Goal: Find specific page/section: Find specific page/section

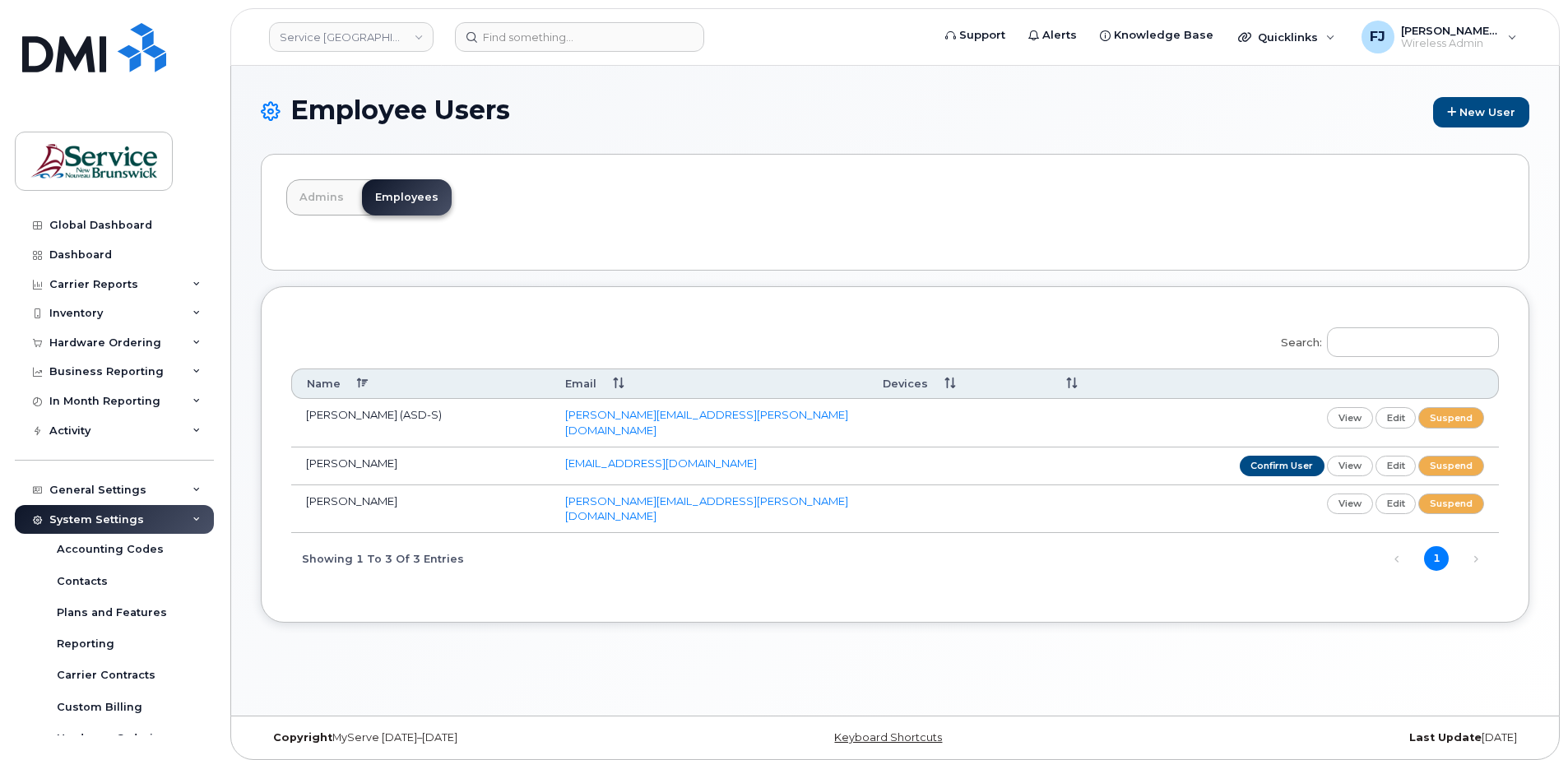
scroll to position [8, 0]
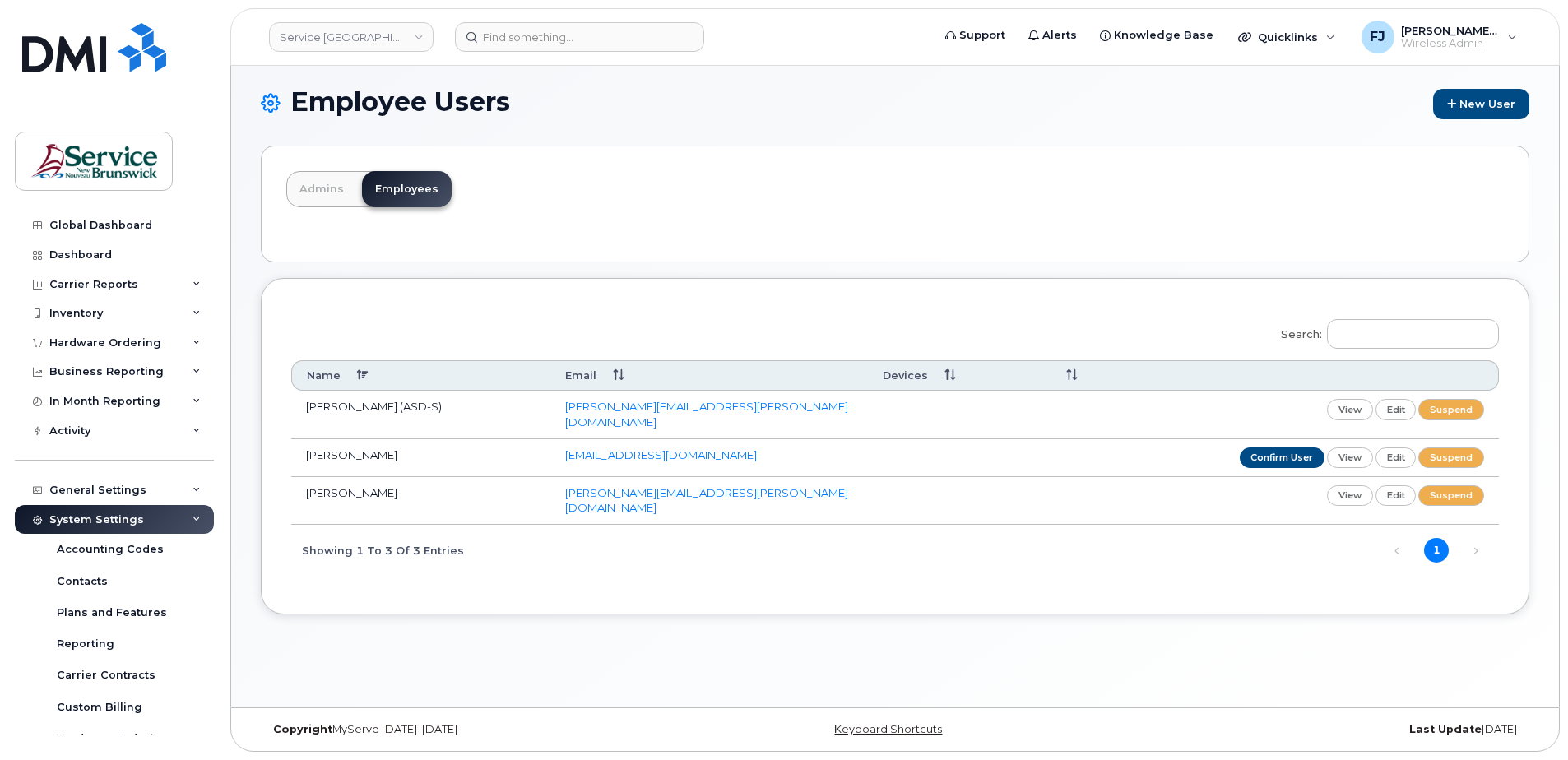
click at [390, 316] on div "Search: Name Email Devices Lambert, Kellie (ASD-S) kellie.lambert@nbed.nb.ca vi…" at bounding box center [895, 442] width 1208 height 267
click at [342, 26] on link "Service New Brunswick (SNB)" at bounding box center [351, 37] width 165 height 30
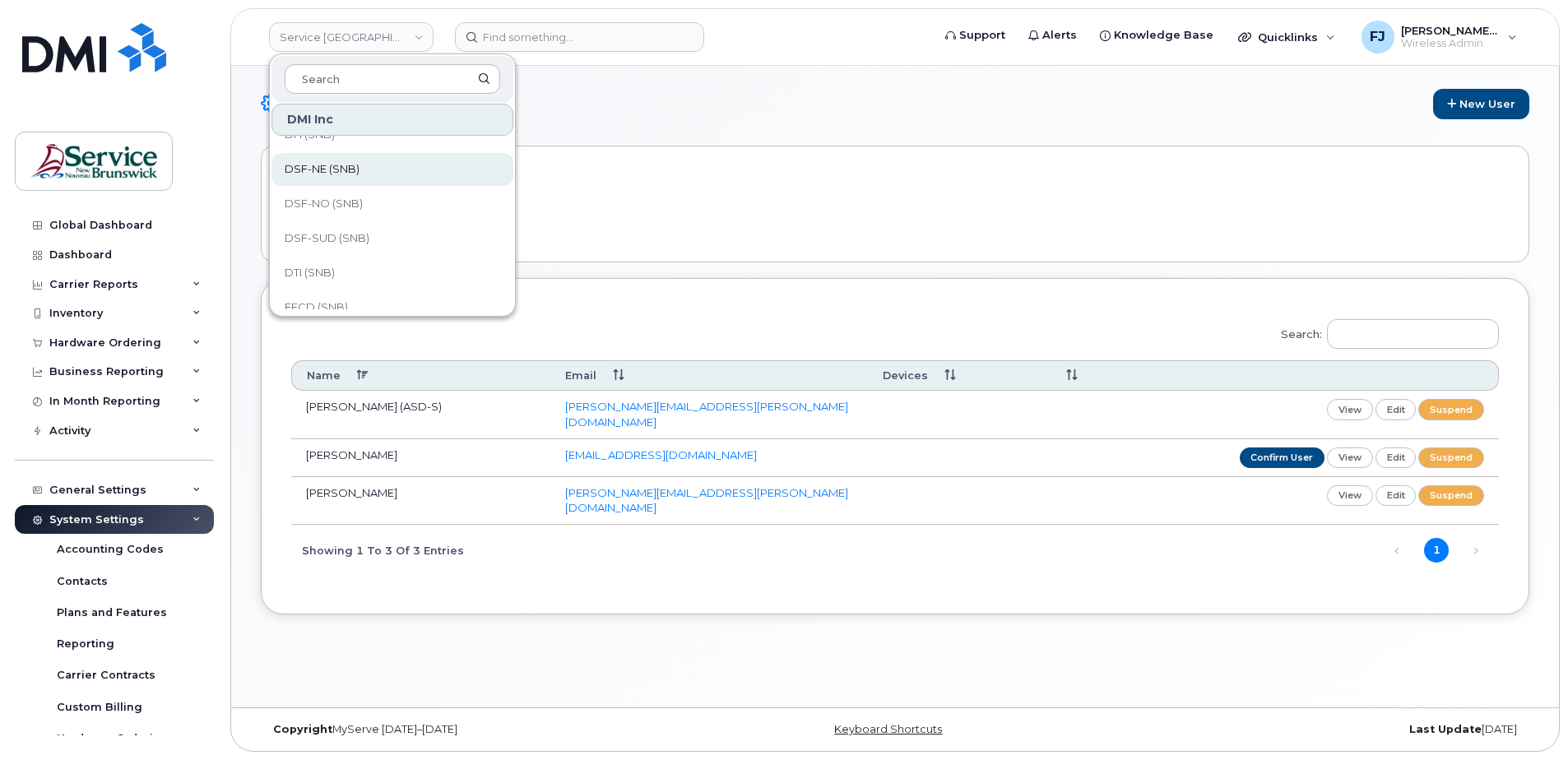
scroll to position [165, 0]
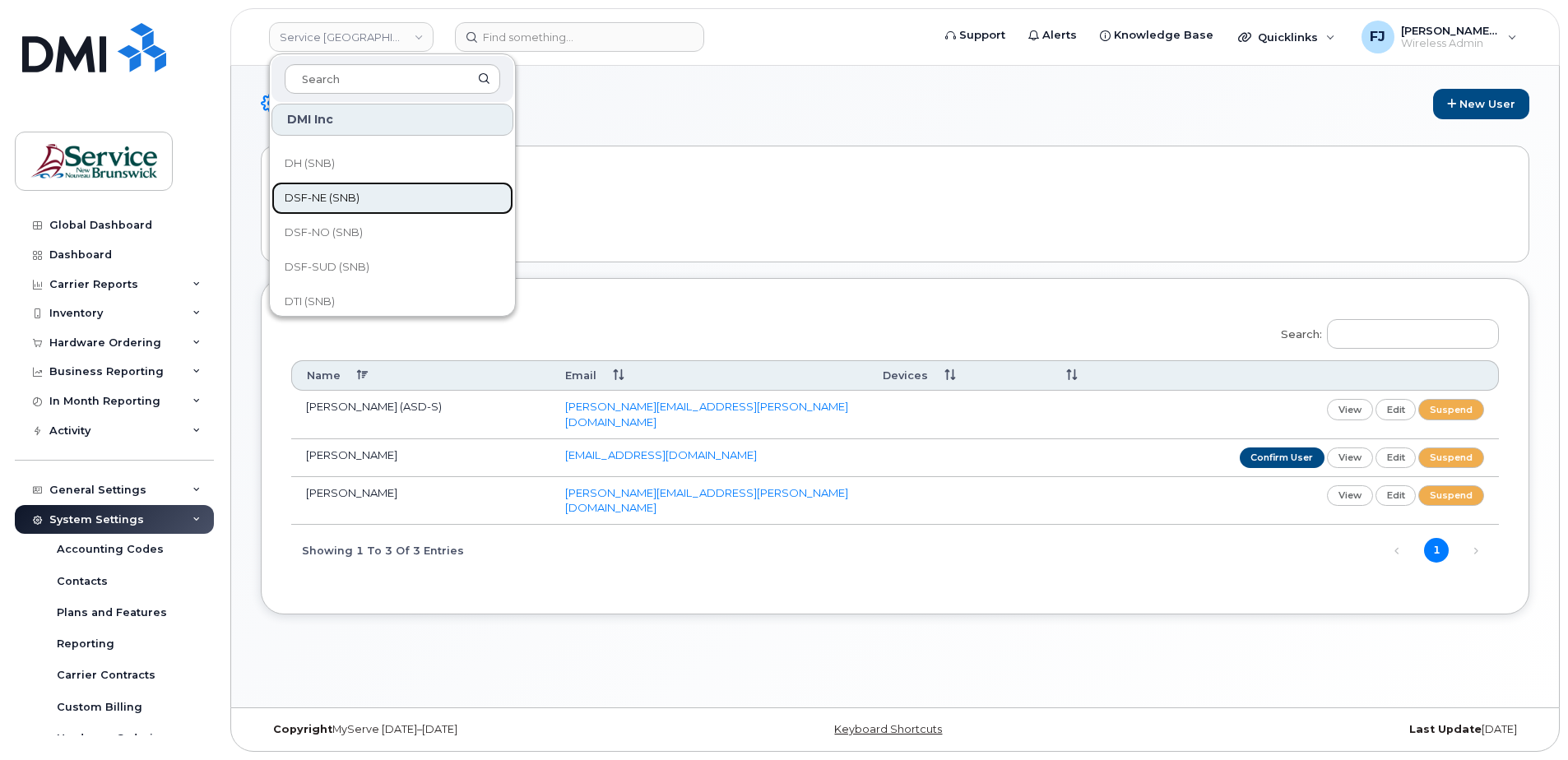
click at [366, 196] on link "DSF-NE (SNB)" at bounding box center [392, 199] width 242 height 33
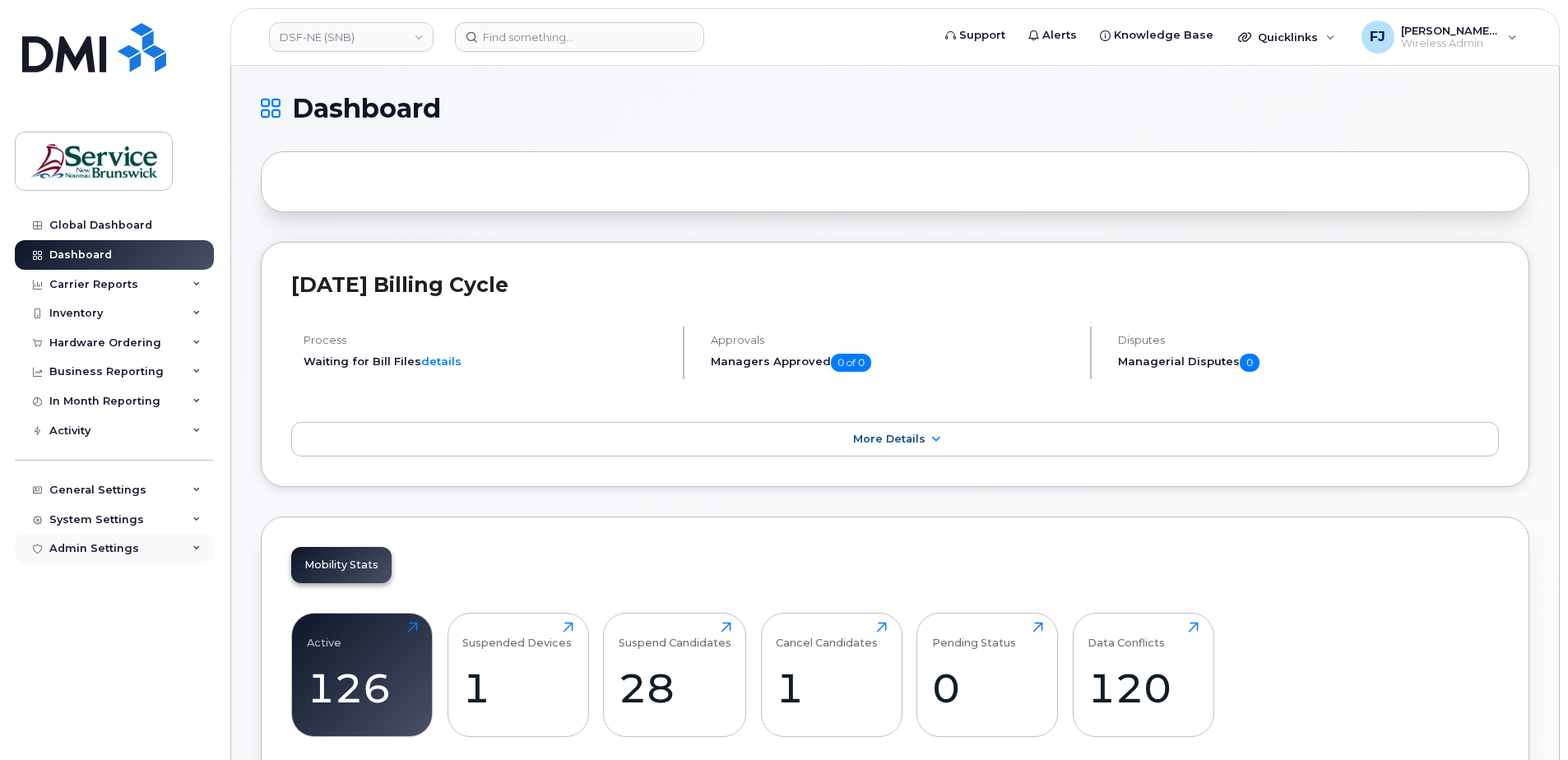
click at [174, 544] on div "Admin Settings" at bounding box center [114, 549] width 199 height 30
click at [166, 550] on div "Admin Settings" at bounding box center [114, 549] width 199 height 30
click at [147, 522] on div "System Settings" at bounding box center [114, 520] width 199 height 30
click at [137, 493] on div "General Settings" at bounding box center [98, 490] width 97 height 13
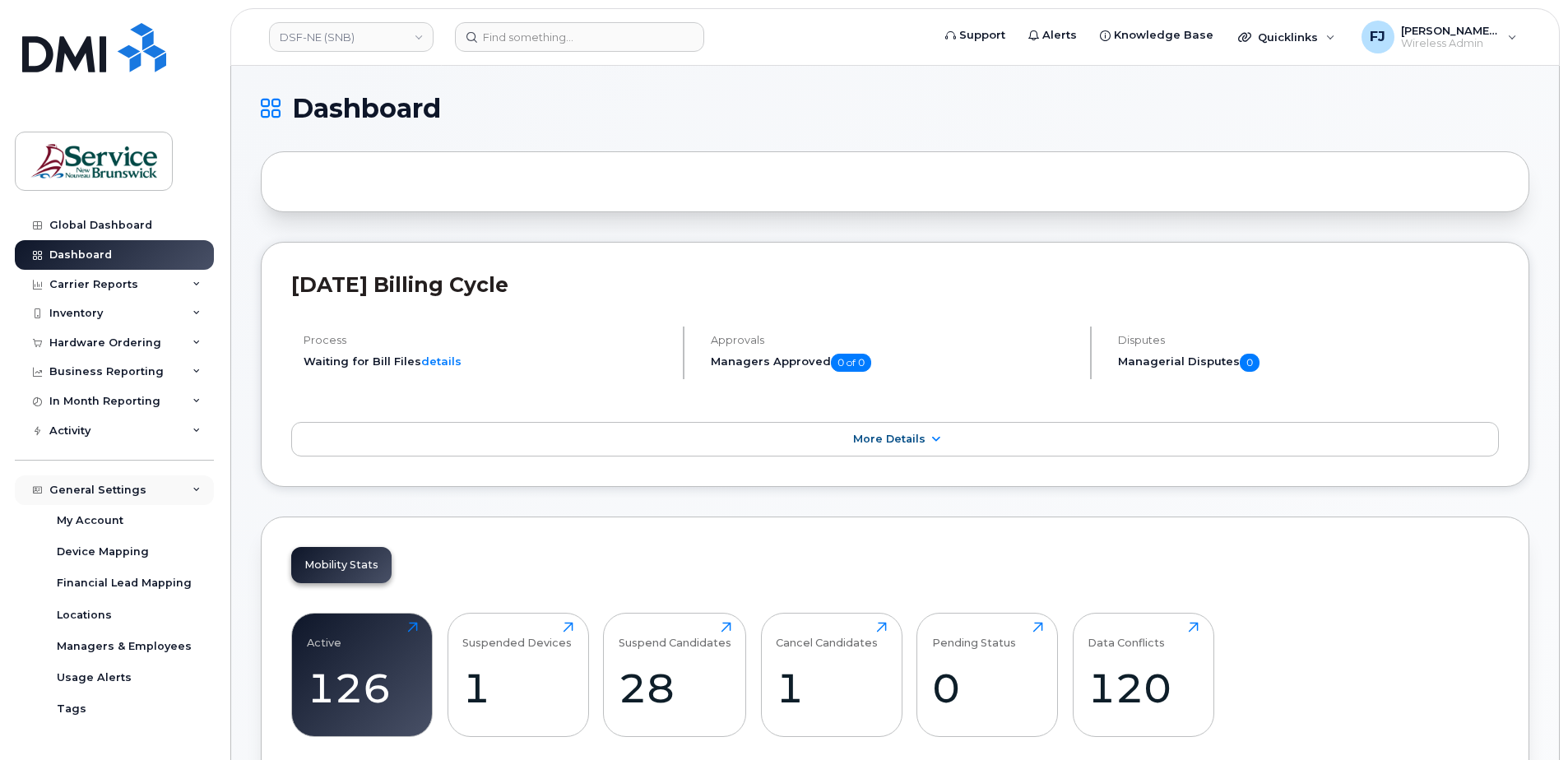
click at [137, 493] on div "General Settings" at bounding box center [98, 490] width 97 height 13
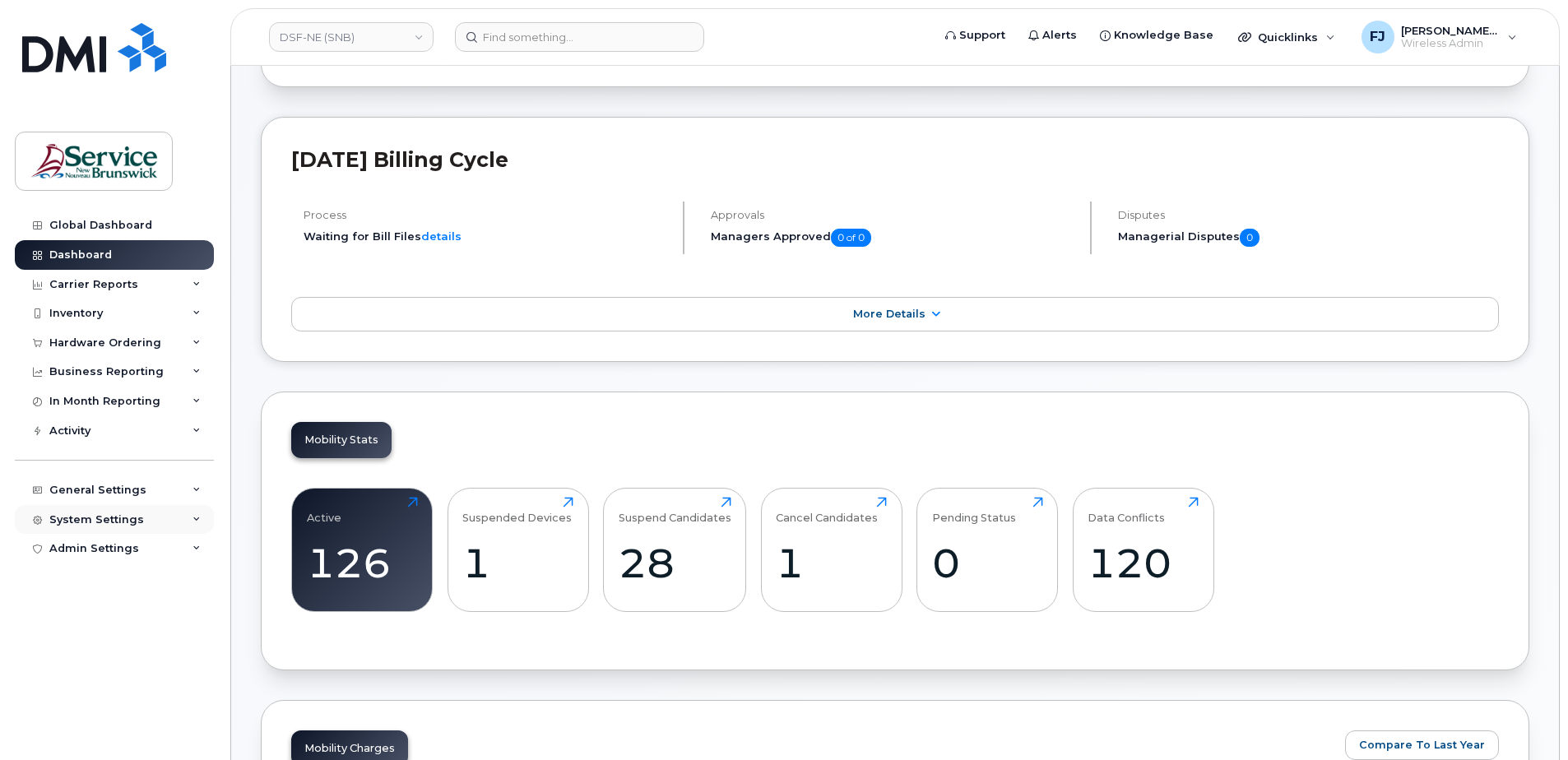
scroll to position [165, 0]
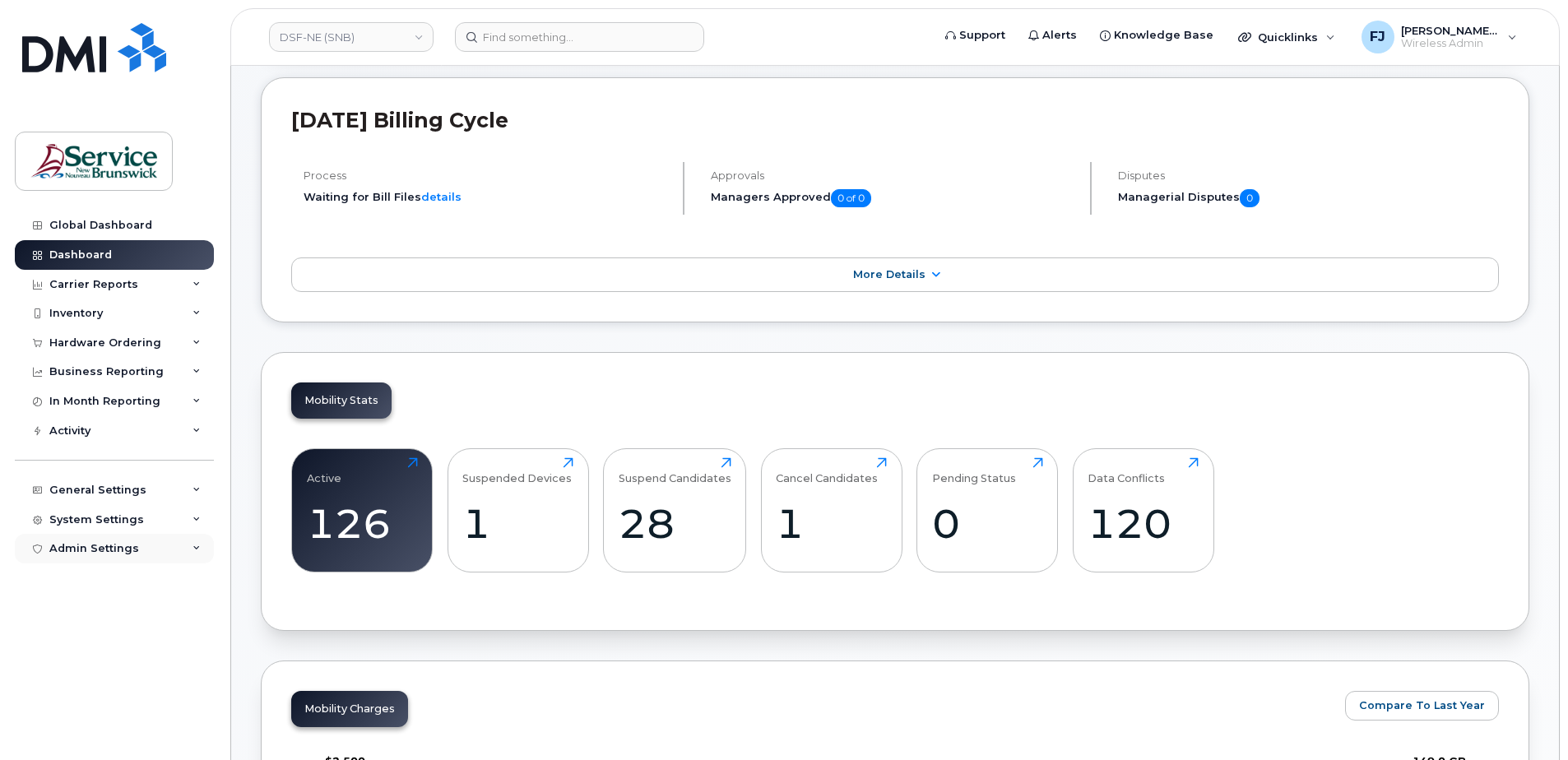
click at [152, 549] on div "Admin Settings" at bounding box center [114, 549] width 199 height 30
click at [121, 517] on div "System Settings" at bounding box center [97, 520] width 94 height 13
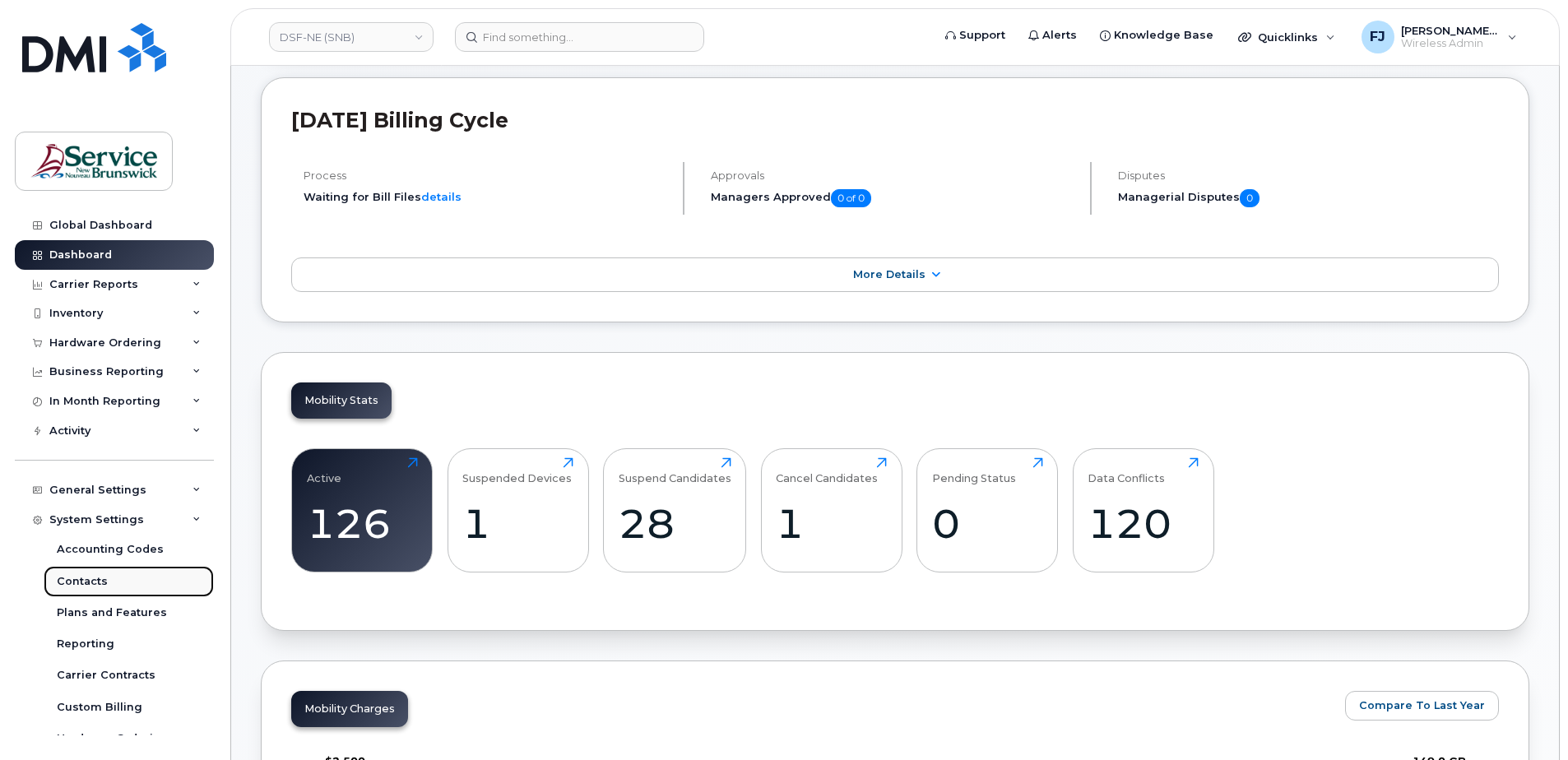
click at [101, 584] on div "Contacts" at bounding box center [83, 582] width 51 height 15
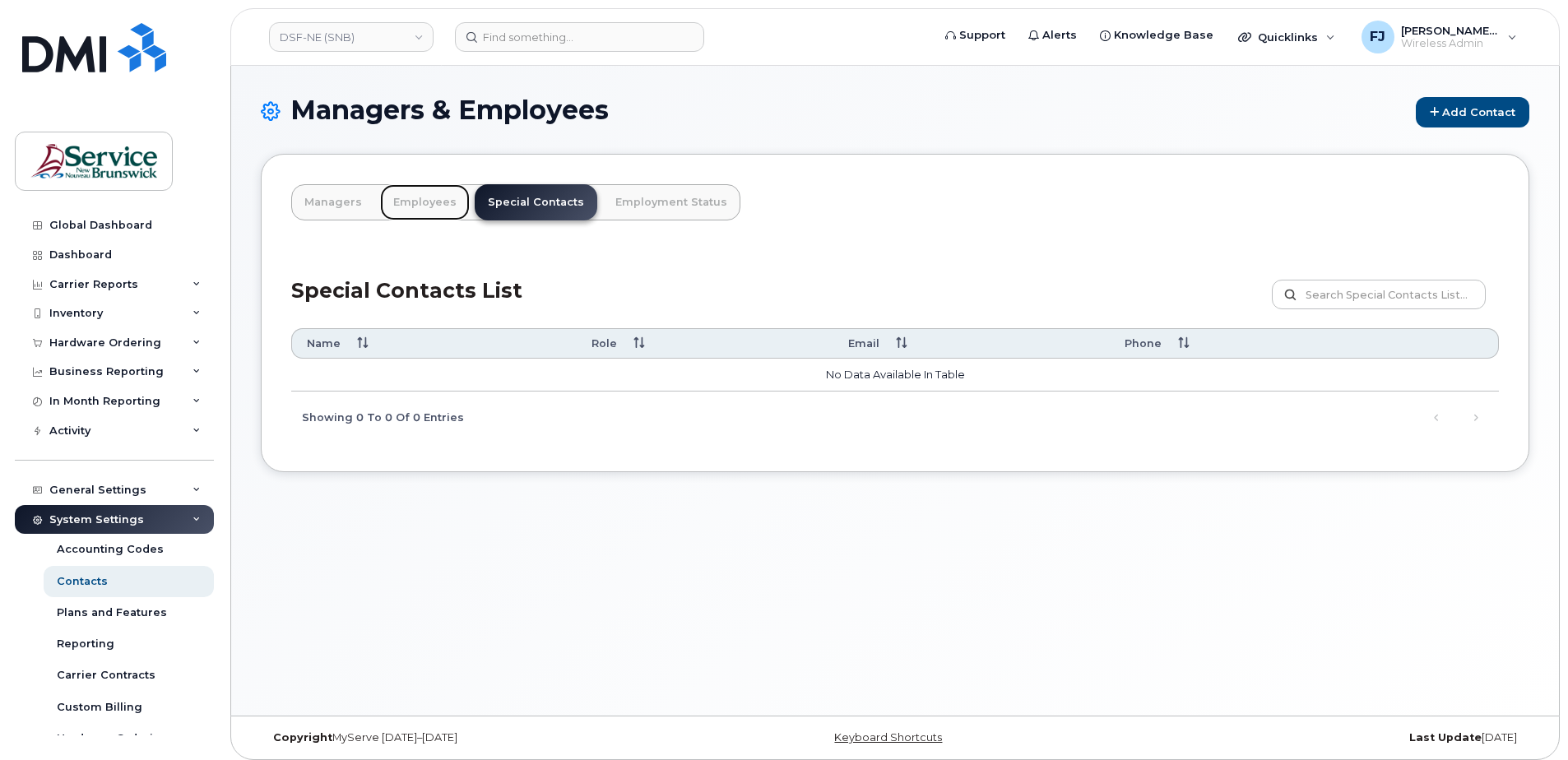
click at [412, 200] on link "Employees" at bounding box center [425, 203] width 89 height 36
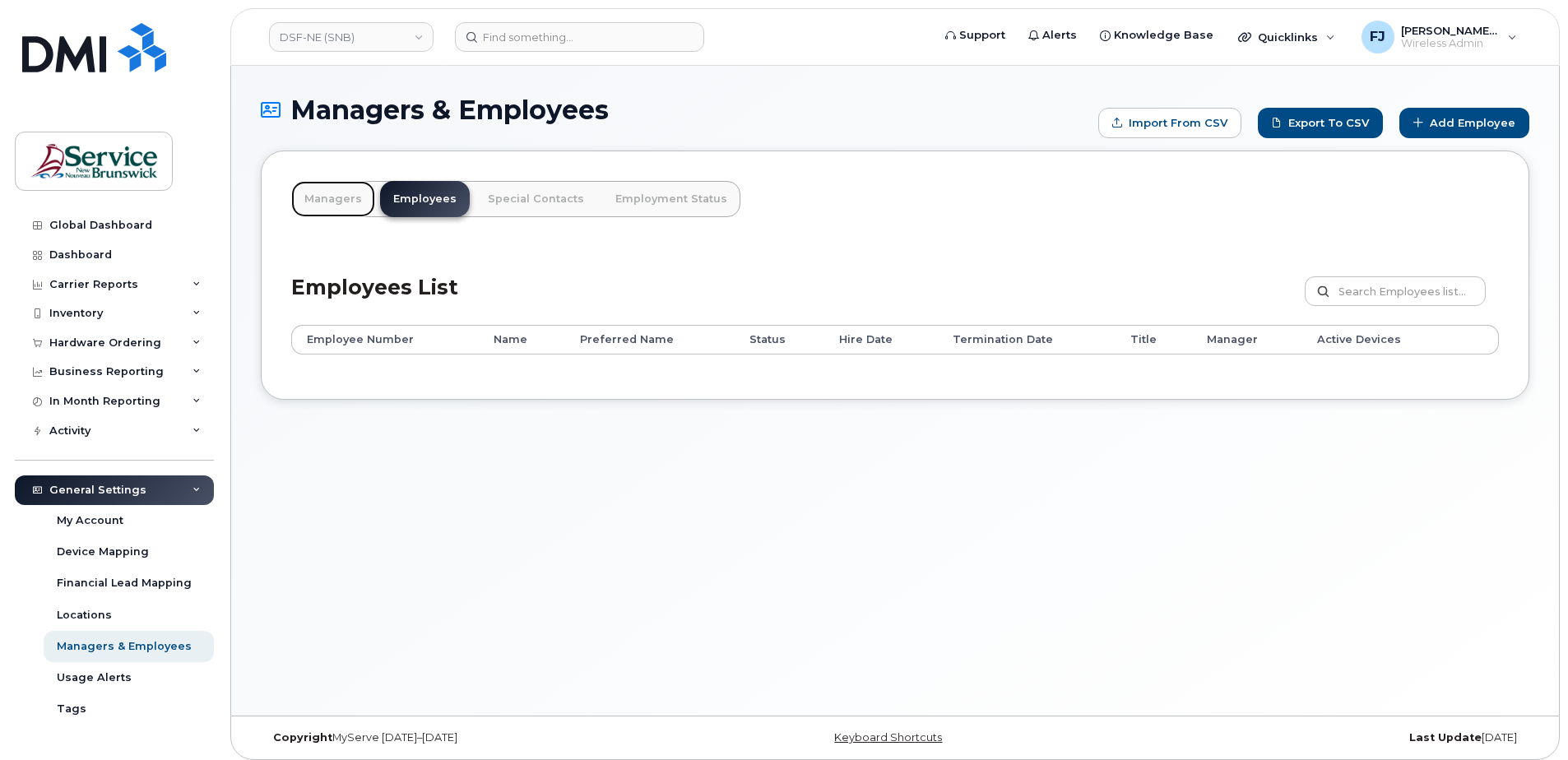
click at [333, 204] on link "Managers" at bounding box center [333, 200] width 84 height 36
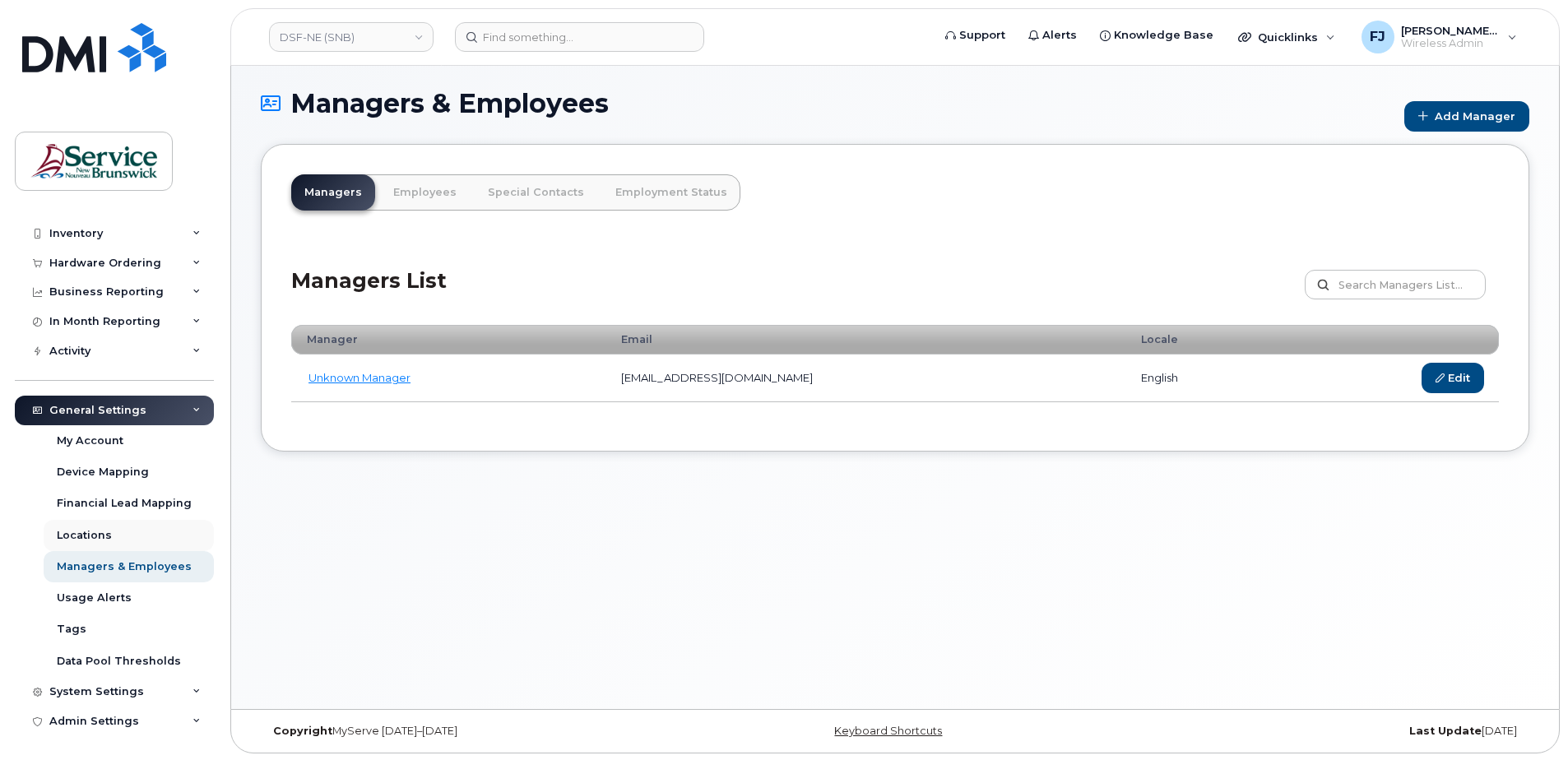
scroll to position [8, 0]
click at [158, 699] on div "System Settings" at bounding box center [114, 692] width 199 height 30
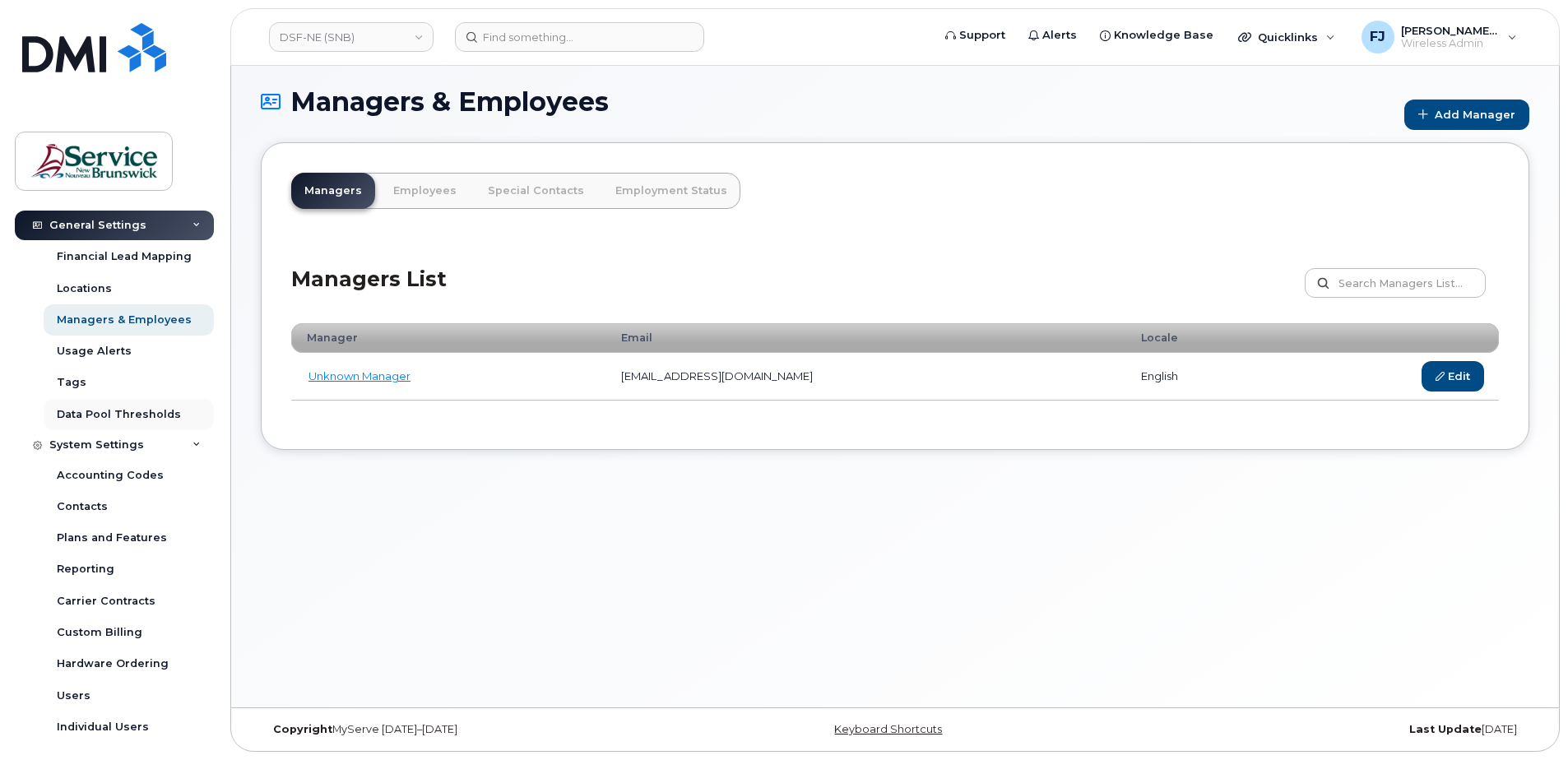
scroll to position [363, 0]
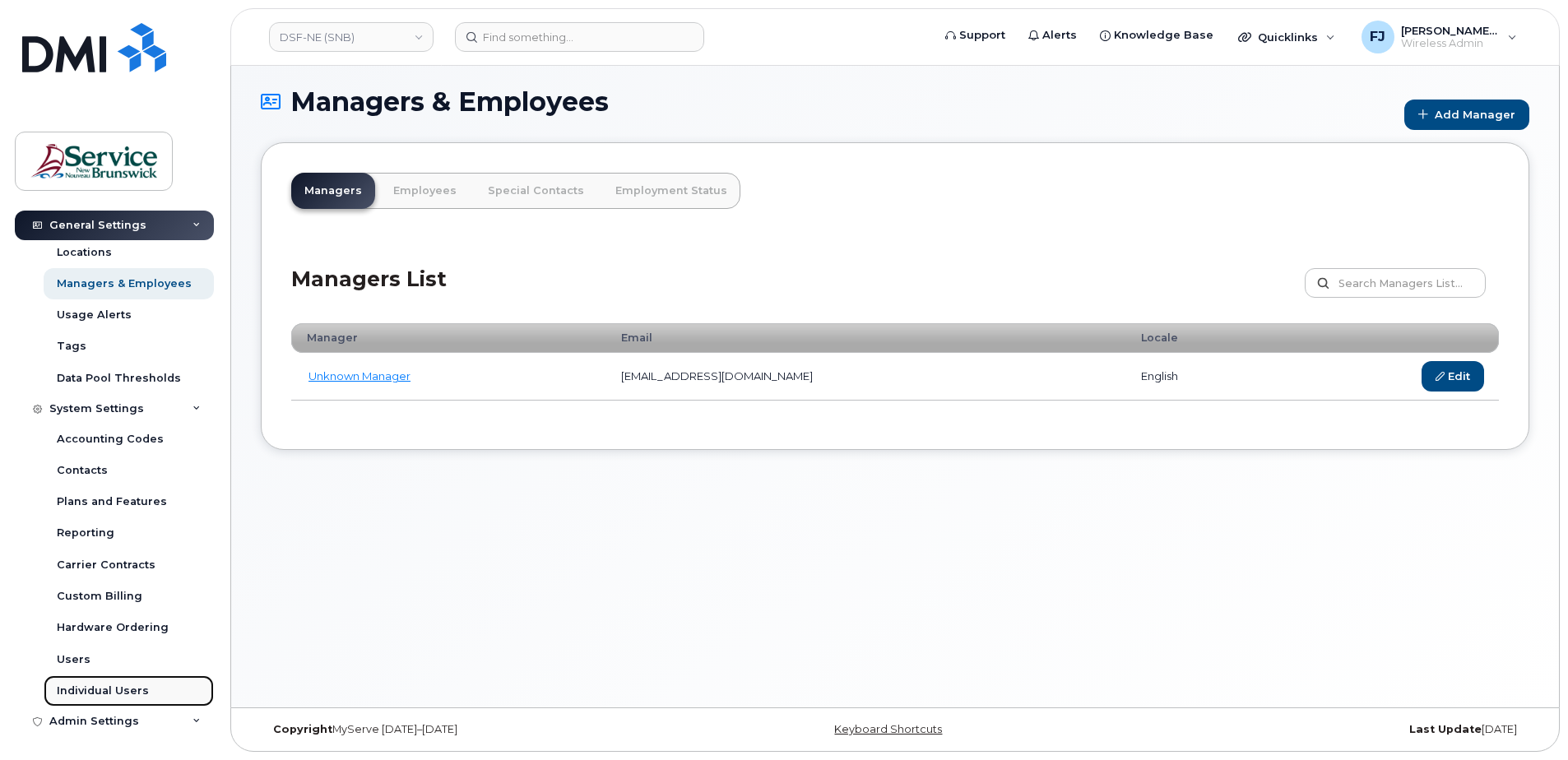
click at [134, 690] on div "Individual Users" at bounding box center [103, 691] width 92 height 15
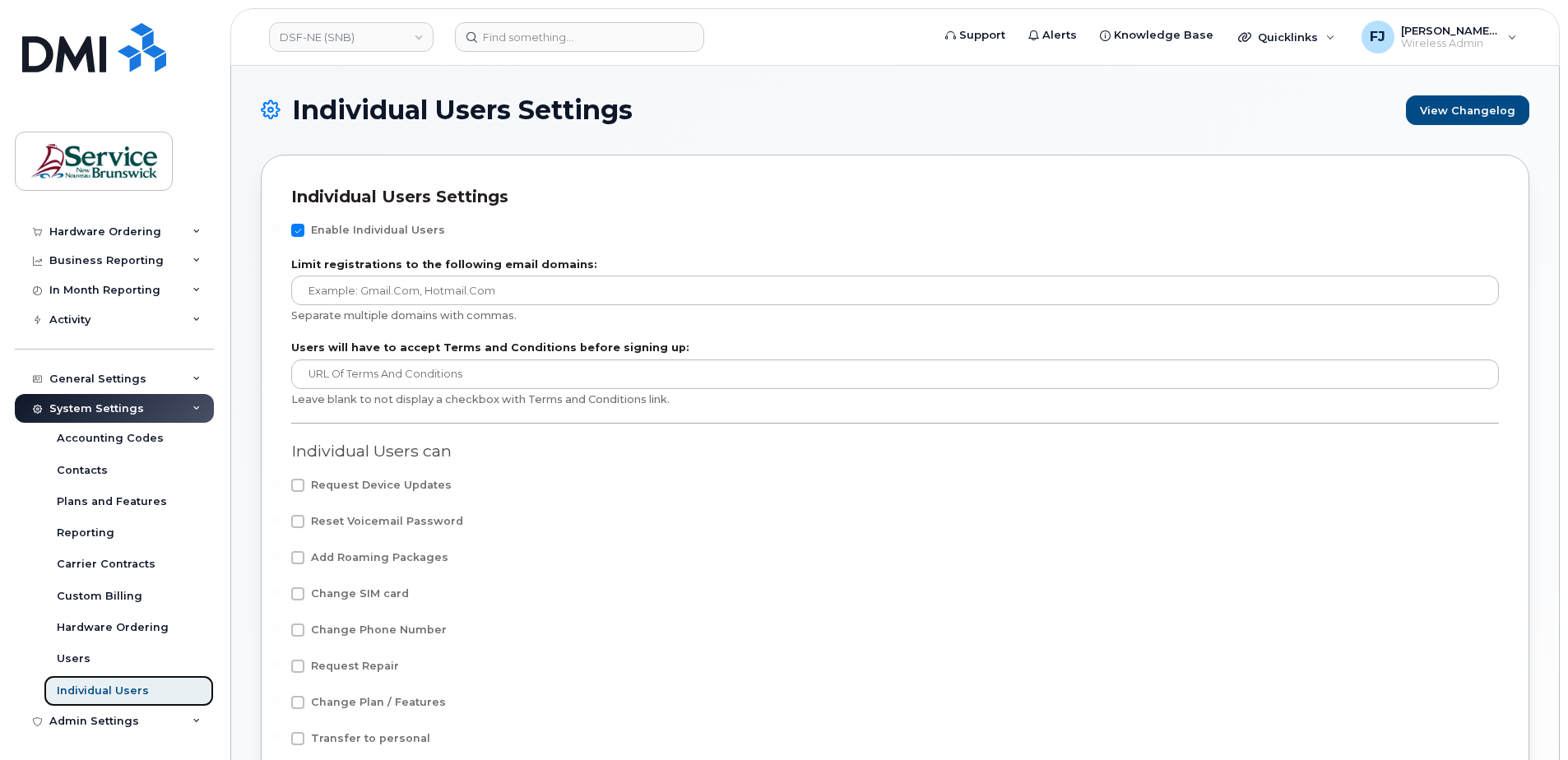
scroll to position [82, 0]
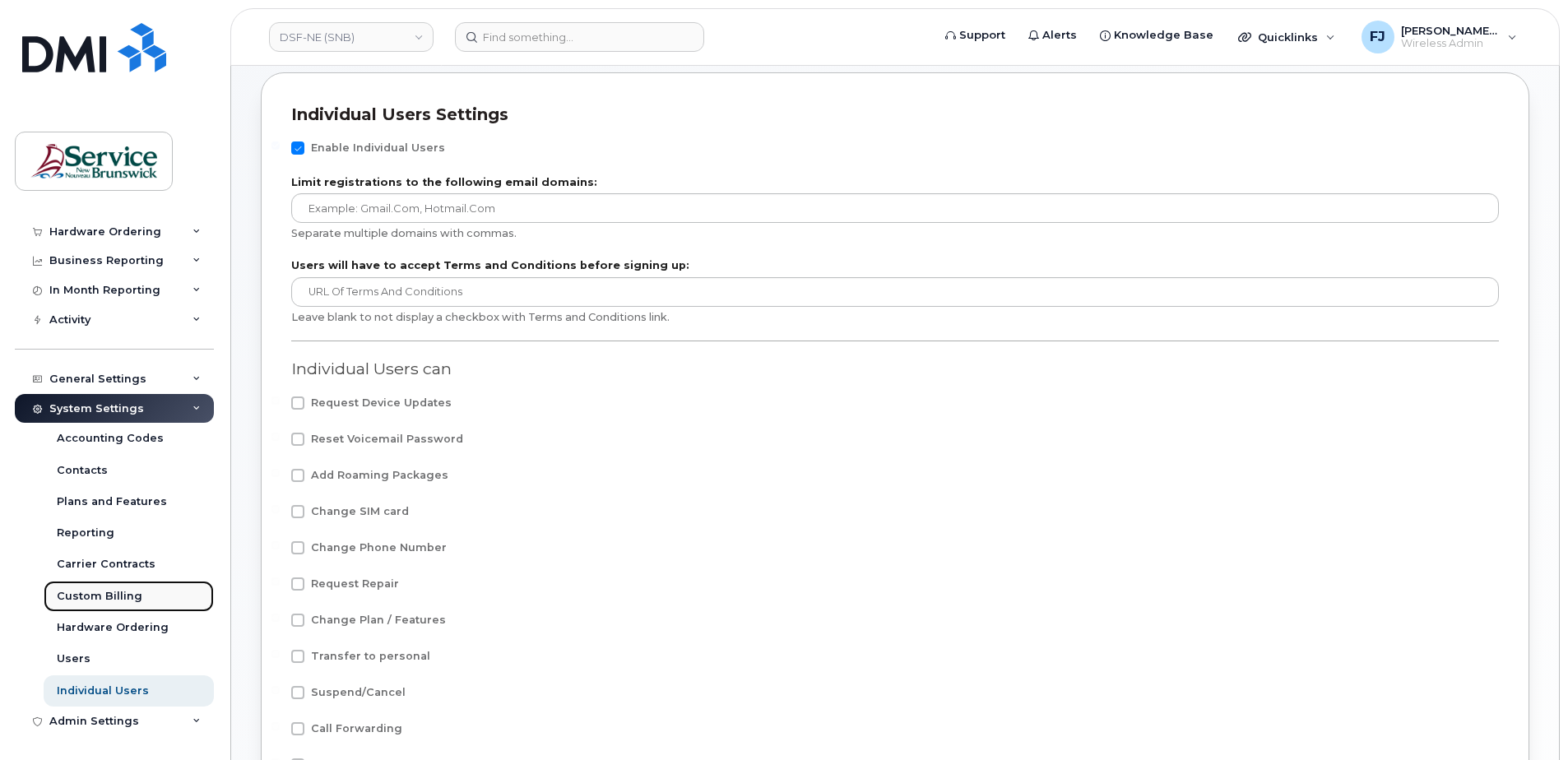
click at [132, 602] on div "Custom Billing" at bounding box center [99, 596] width 85 height 15
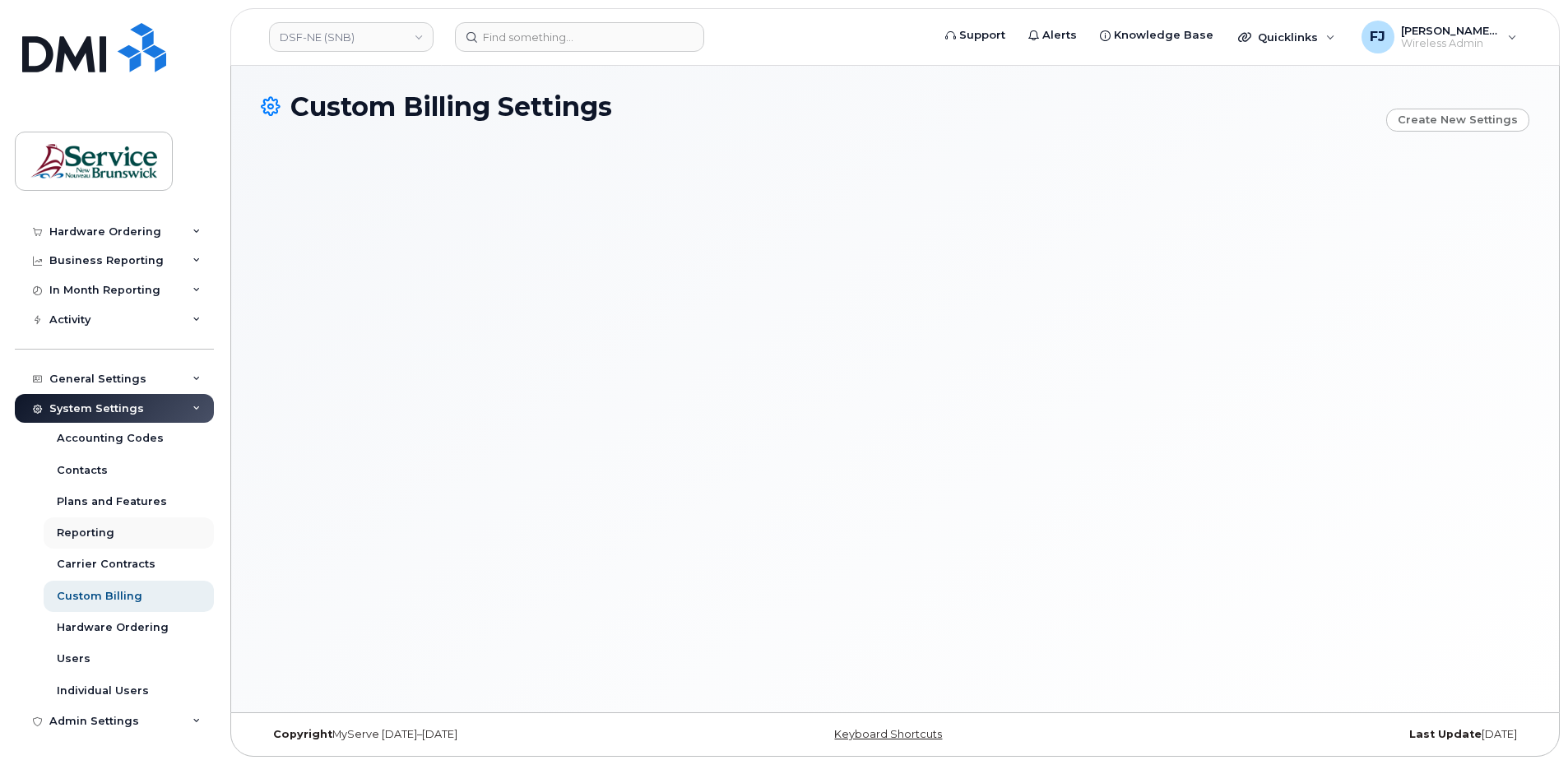
scroll to position [8, 0]
click at [167, 722] on div "Admin Settings" at bounding box center [114, 721] width 199 height 30
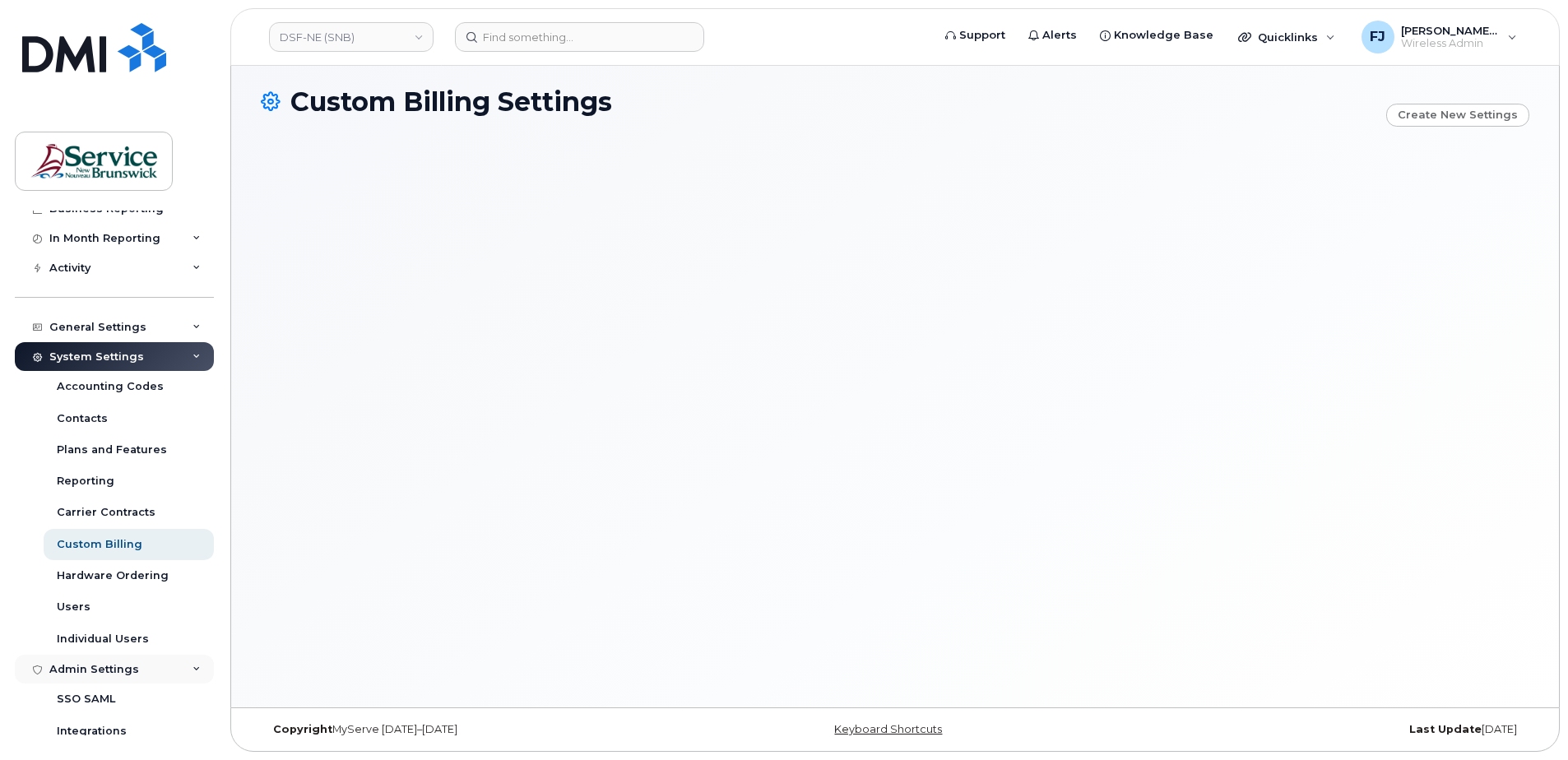
scroll to position [205, 0]
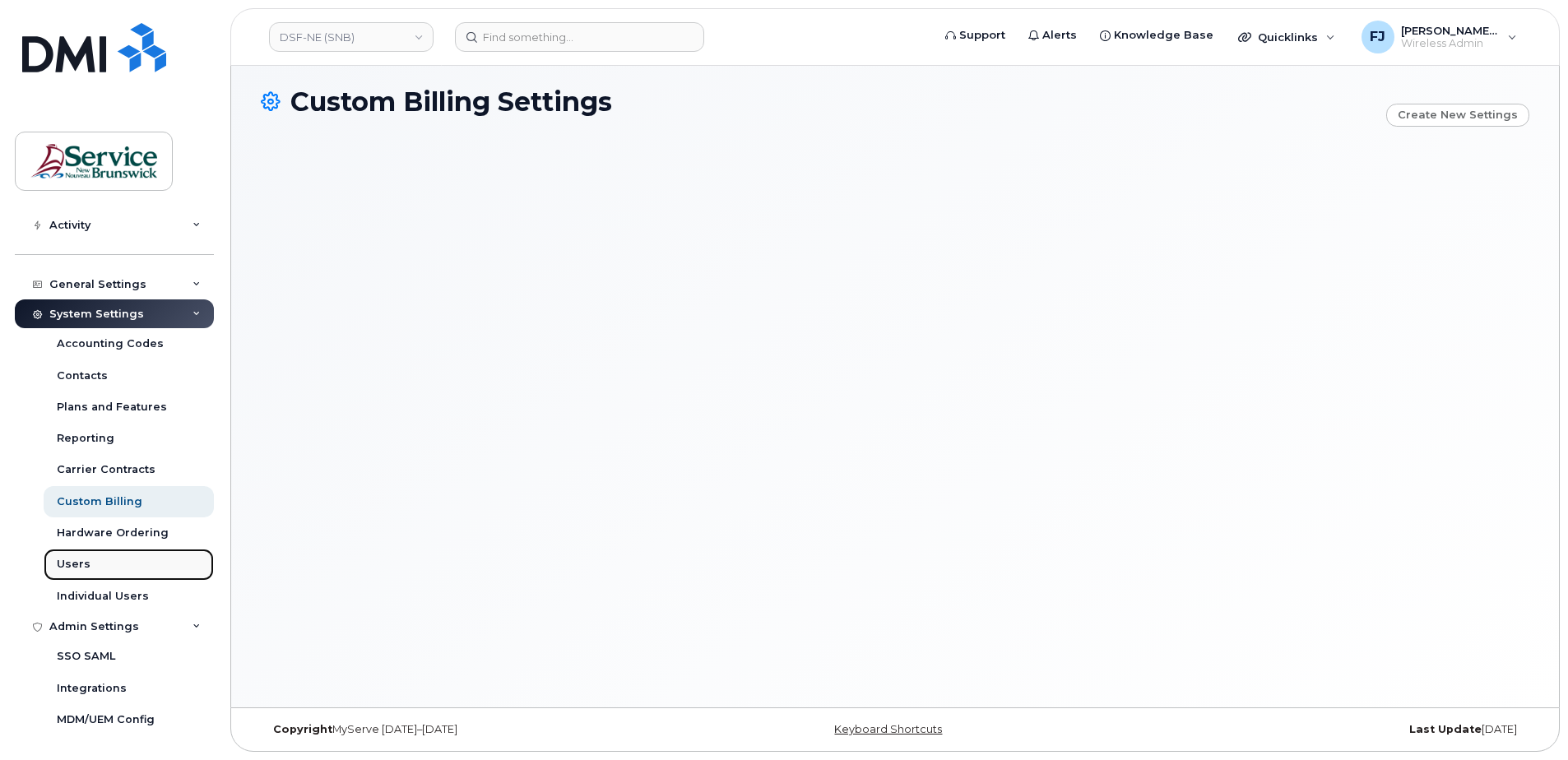
click at [65, 555] on link "Users" at bounding box center [129, 565] width 171 height 31
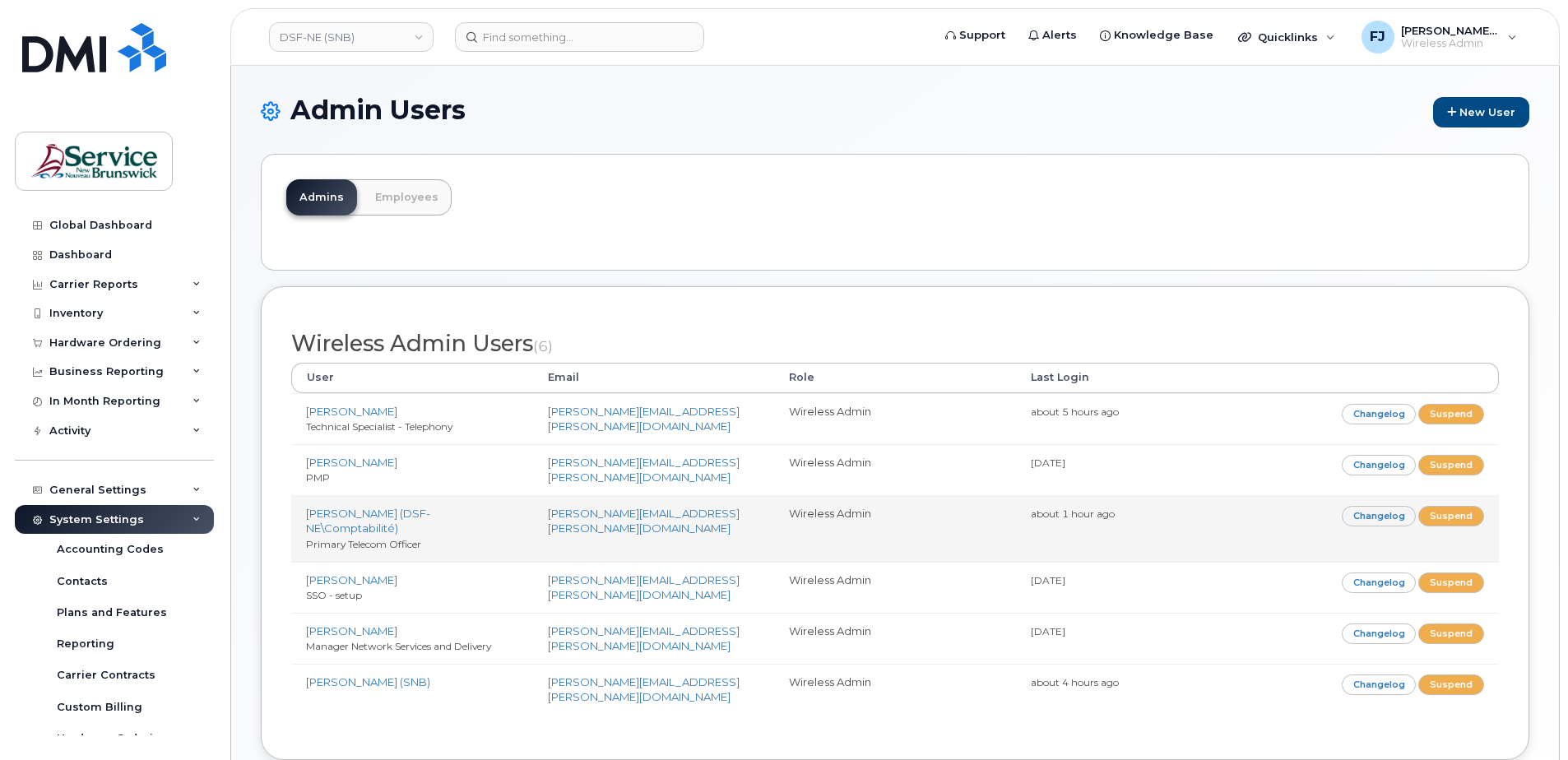
click at [1008, 528] on td "Wireless Admin" at bounding box center [895, 528] width 242 height 66
click at [357, 517] on link "[PERSON_NAME] (DSF-NE\Comptabilité)" at bounding box center [368, 521] width 124 height 29
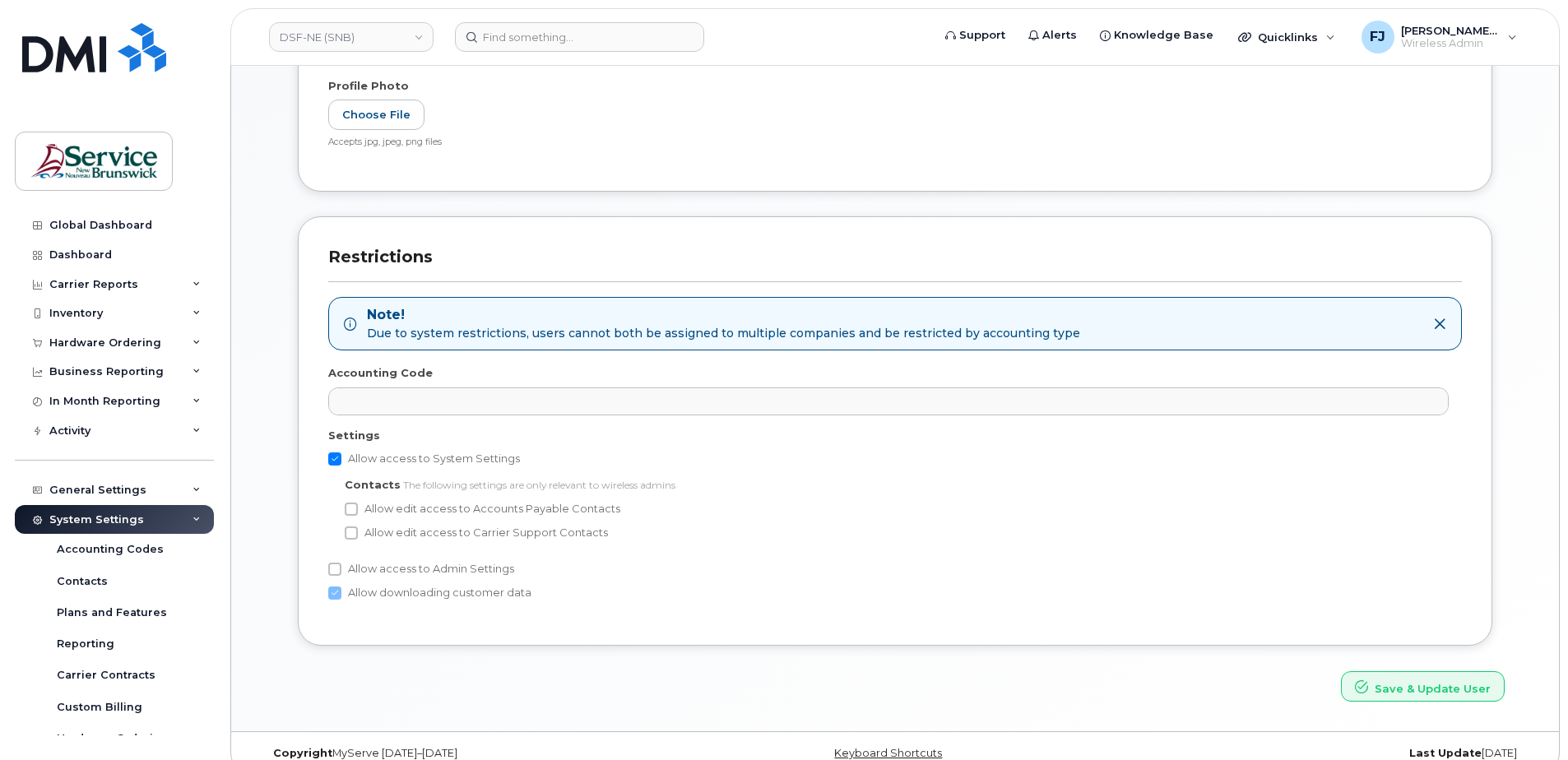
scroll to position [517, 0]
